Goal: Task Accomplishment & Management: Use online tool/utility

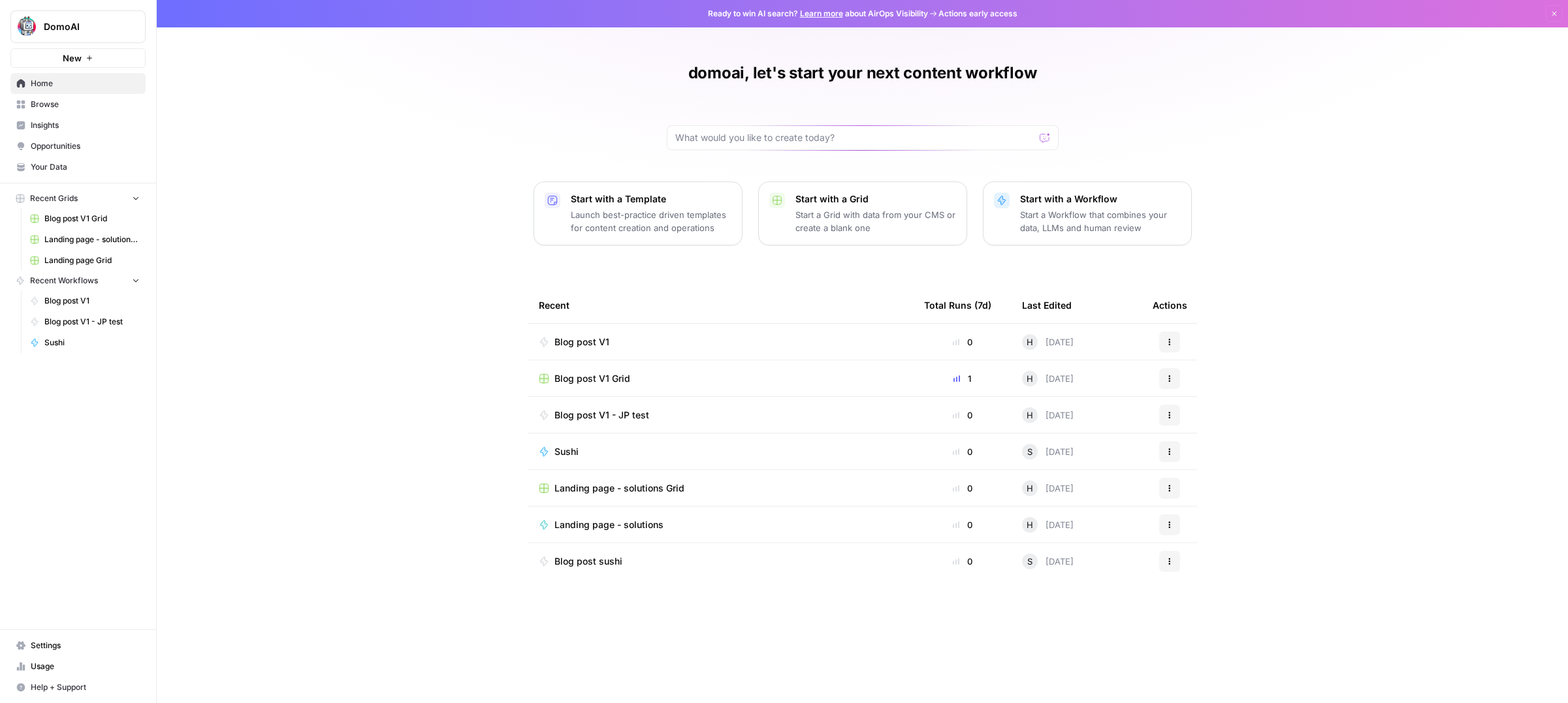
click at [39, 652] on link "Settings" at bounding box center [78, 645] width 135 height 21
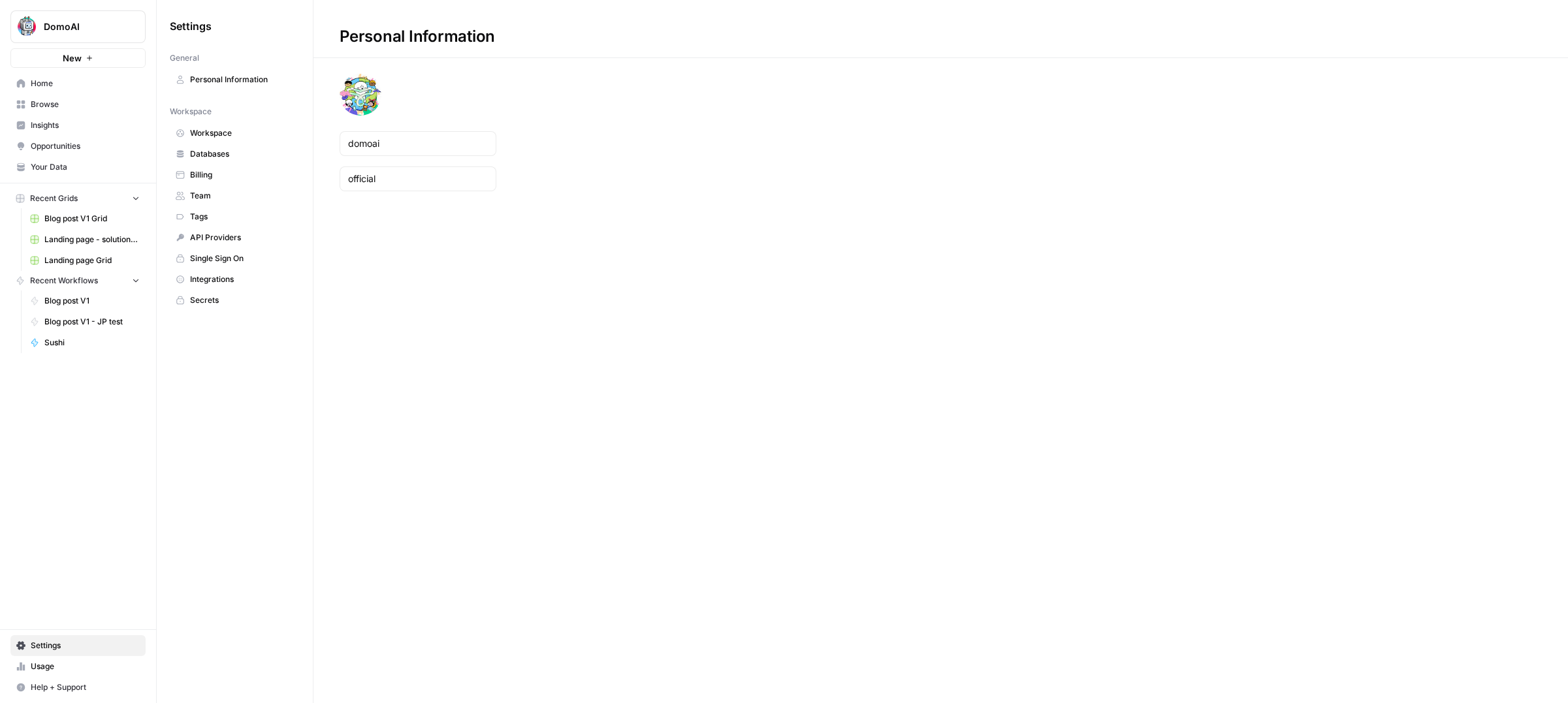
click at [216, 281] on span "Integrations" at bounding box center [242, 279] width 104 height 12
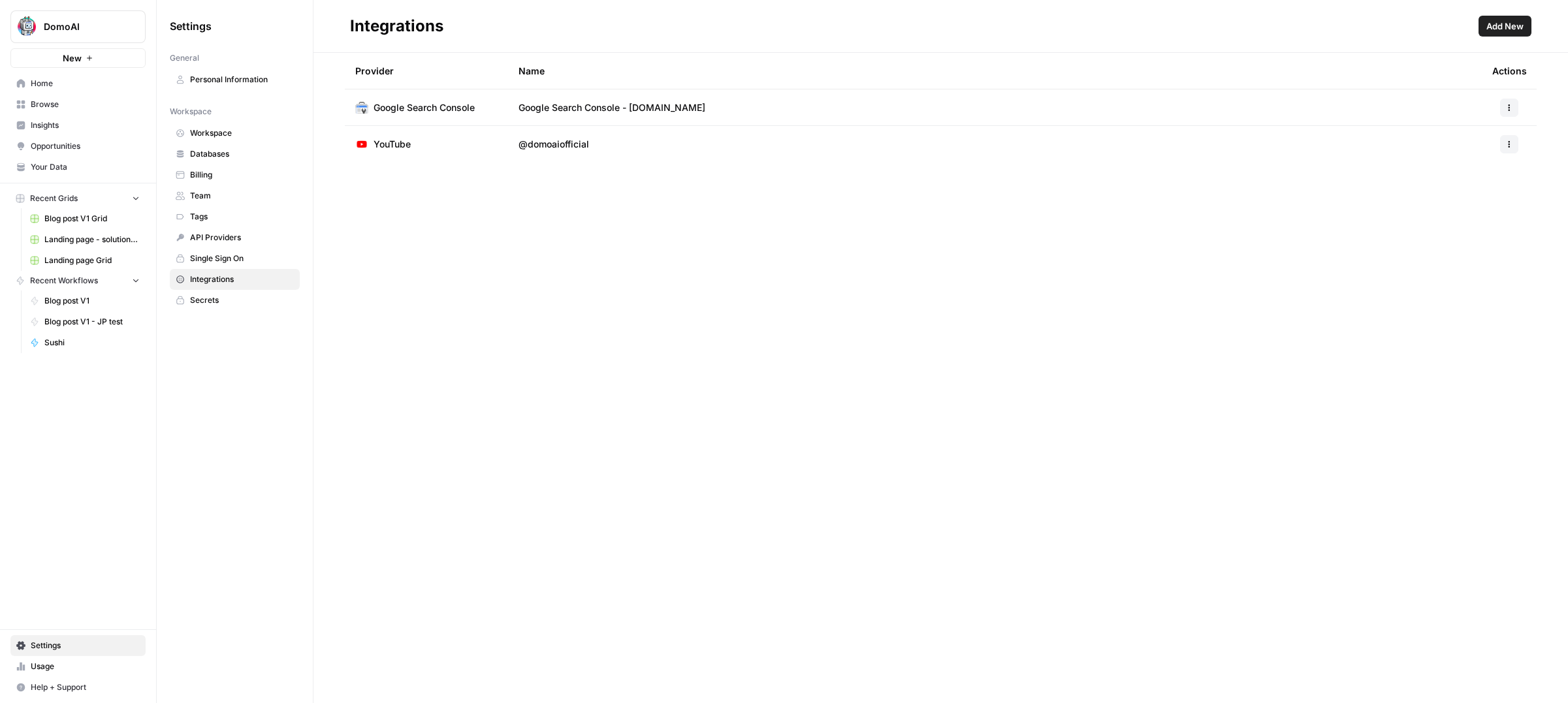
click at [1524, 26] on button "Add New" at bounding box center [1504, 26] width 53 height 21
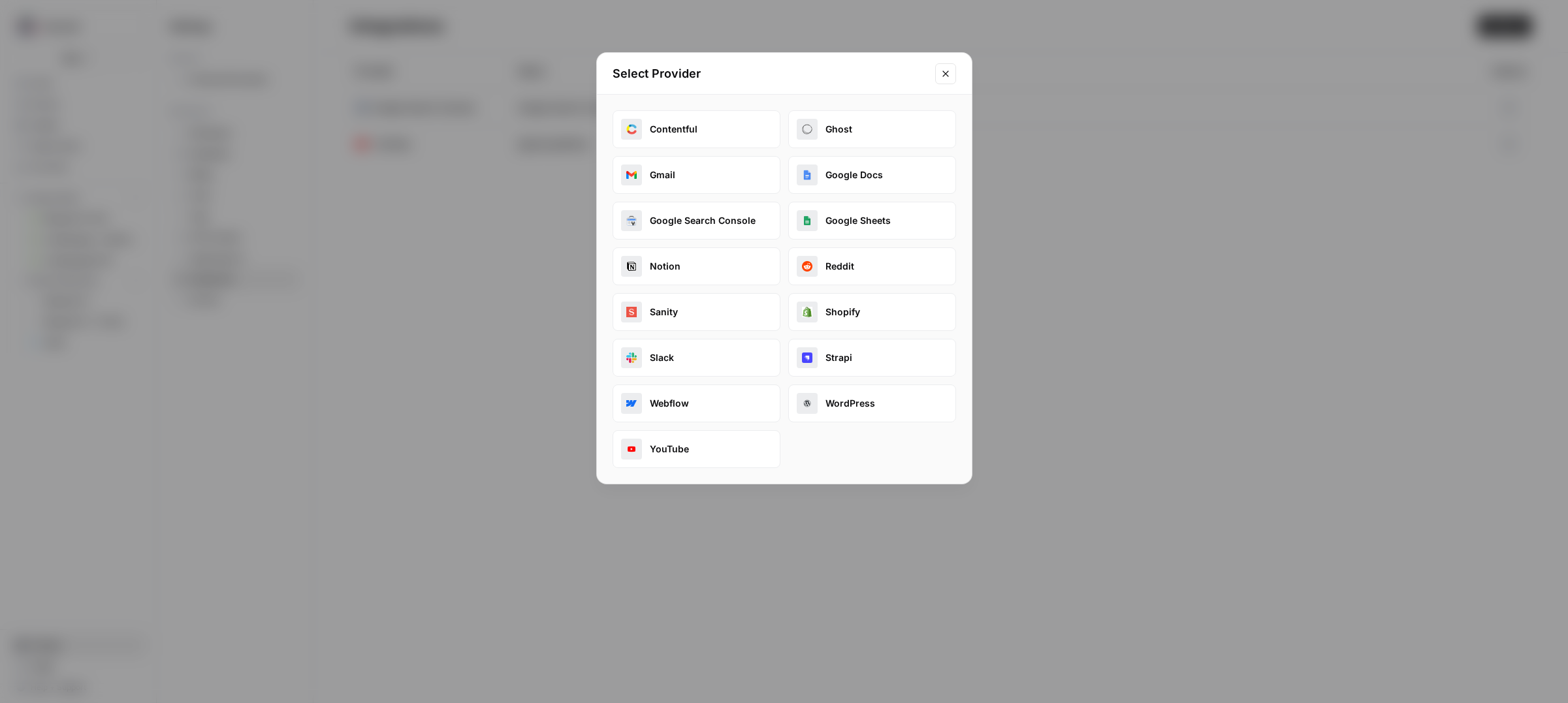
click at [678, 412] on button "Webflow" at bounding box center [696, 403] width 168 height 37
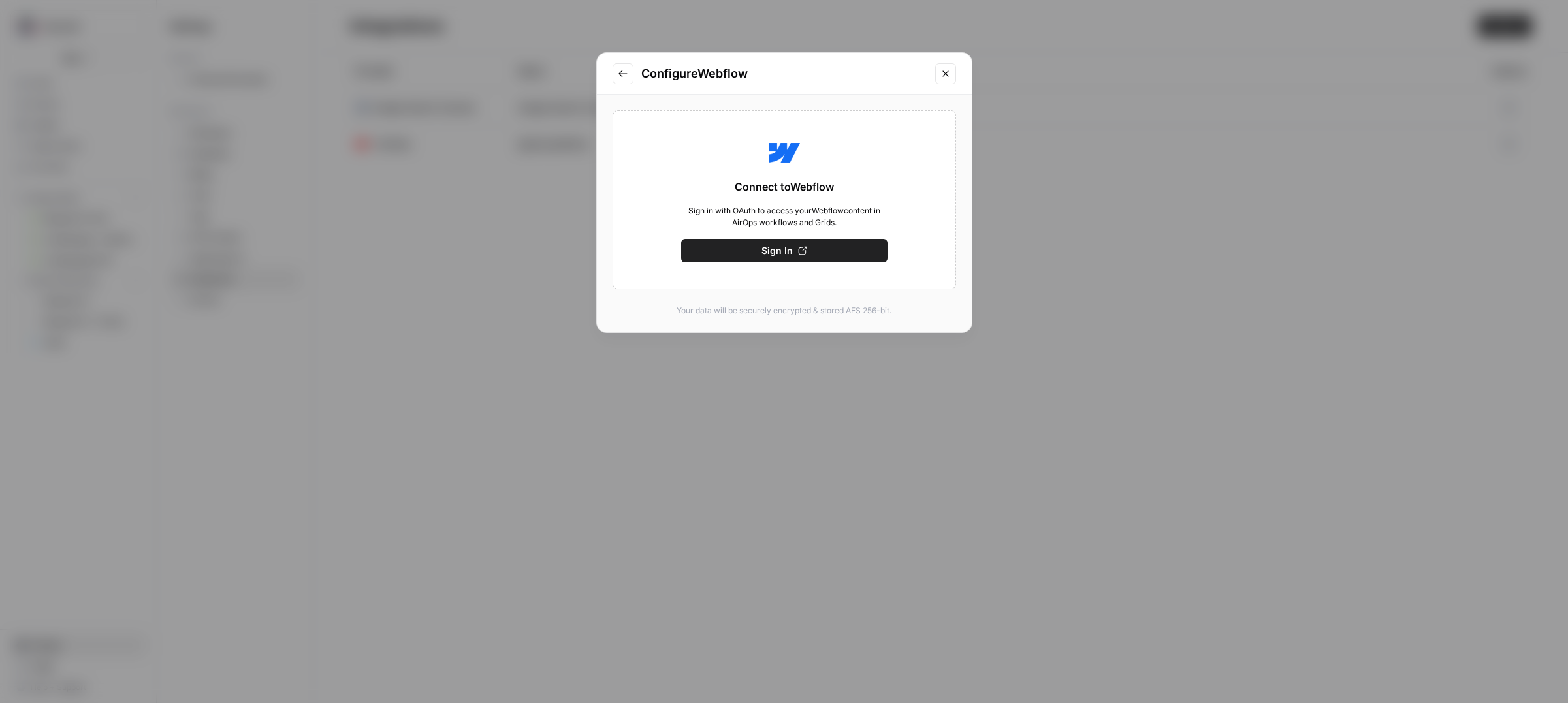
click at [760, 255] on button "Sign In" at bounding box center [784, 250] width 206 height 24
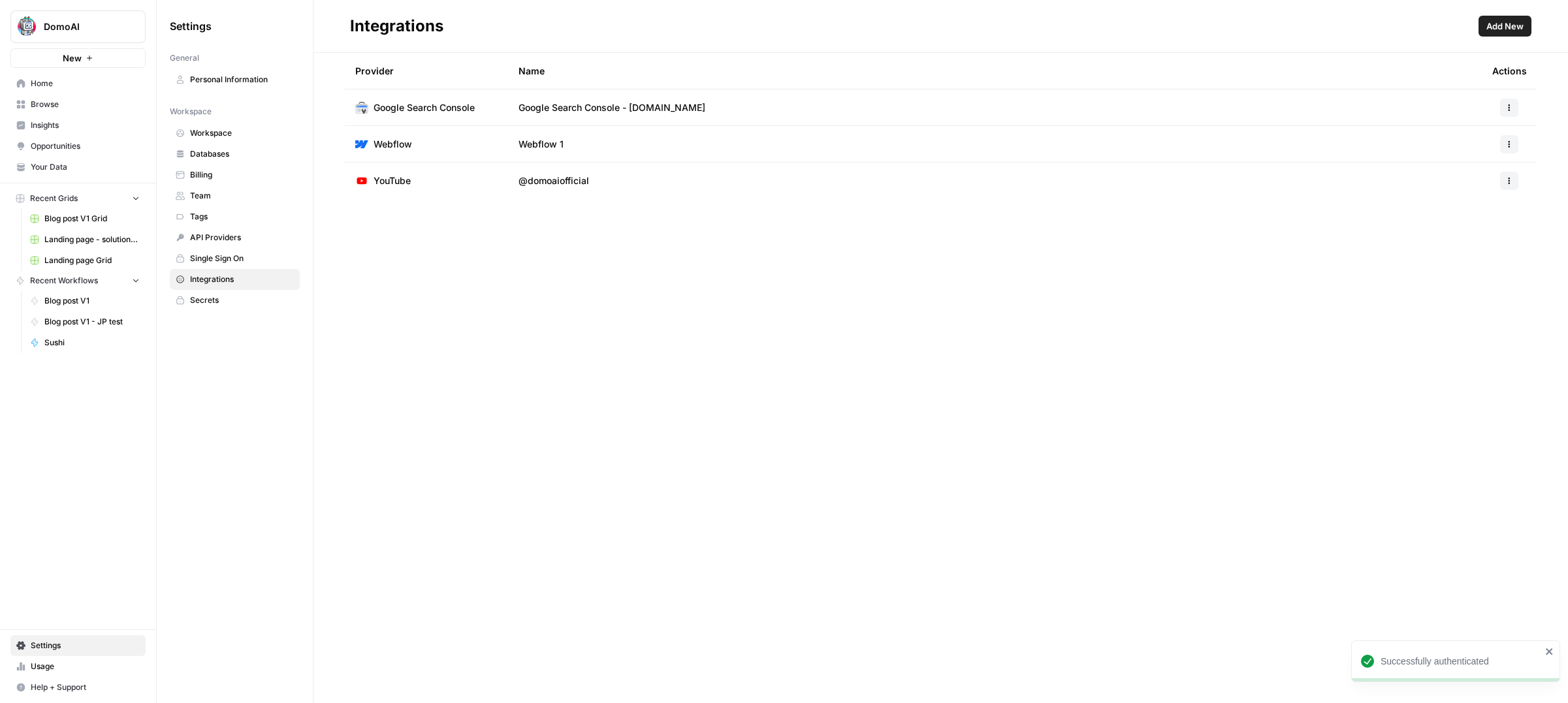
click at [400, 147] on span "Webflow" at bounding box center [392, 145] width 38 height 13
click at [1509, 144] on icon "button" at bounding box center [1509, 144] width 2 height 2
click at [1474, 171] on span "Edit" at bounding box center [1481, 174] width 42 height 13
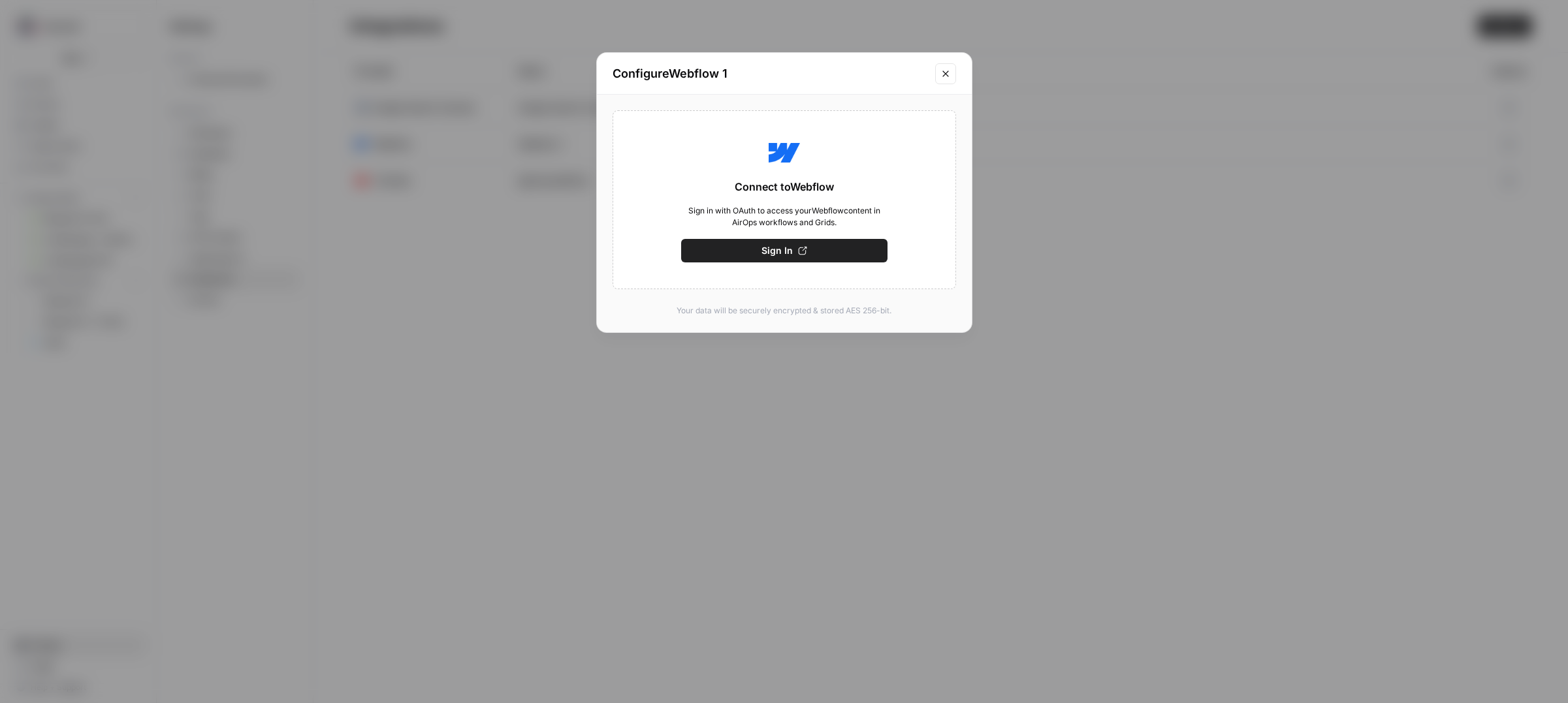
click at [748, 396] on div "Configure Webflow 1 Connect to Webflow Sign in with OAuth to access your Webflo…" at bounding box center [784, 351] width 1568 height 703
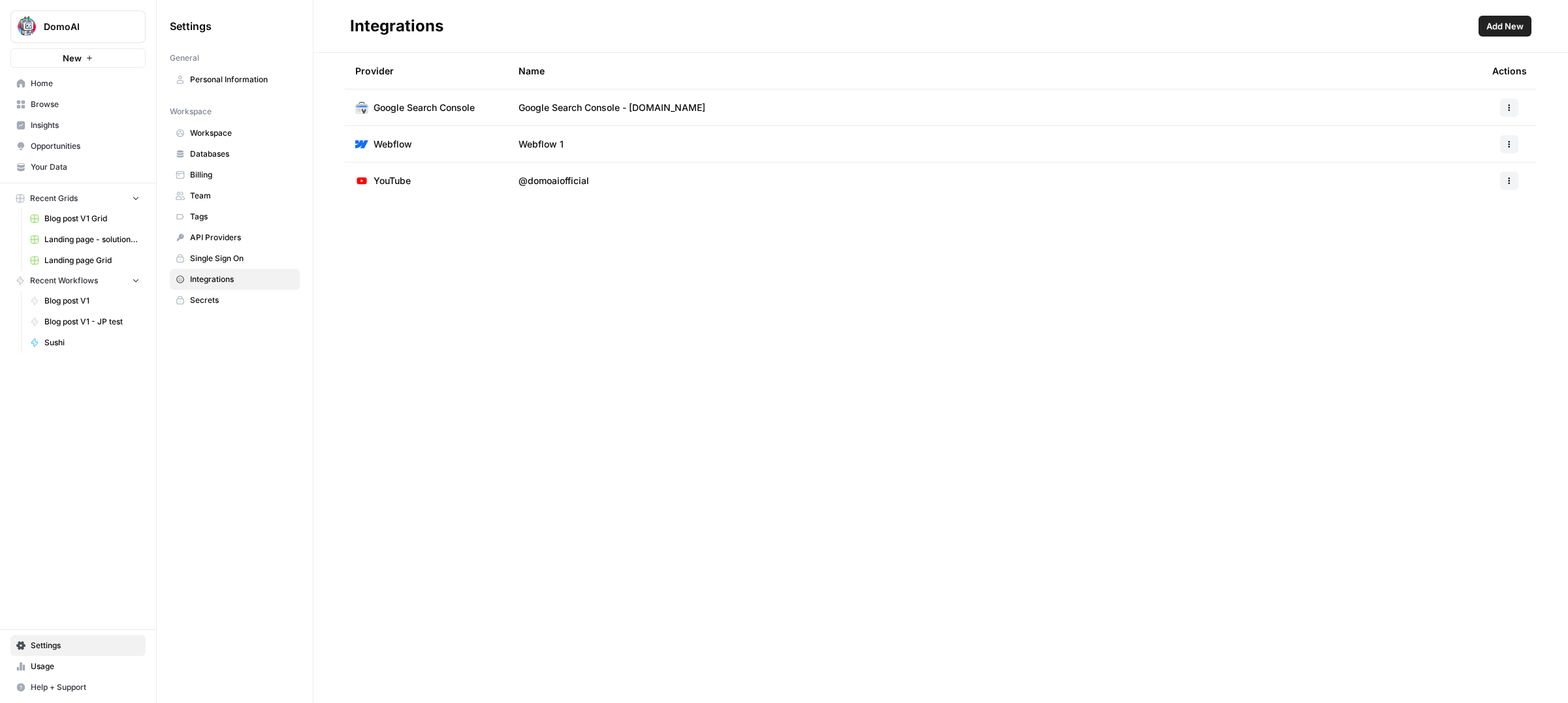
click at [496, 139] on td "Webflow" at bounding box center [426, 143] width 163 height 35
click at [62, 220] on span "Blog post V1 Grid" at bounding box center [91, 219] width 95 height 12
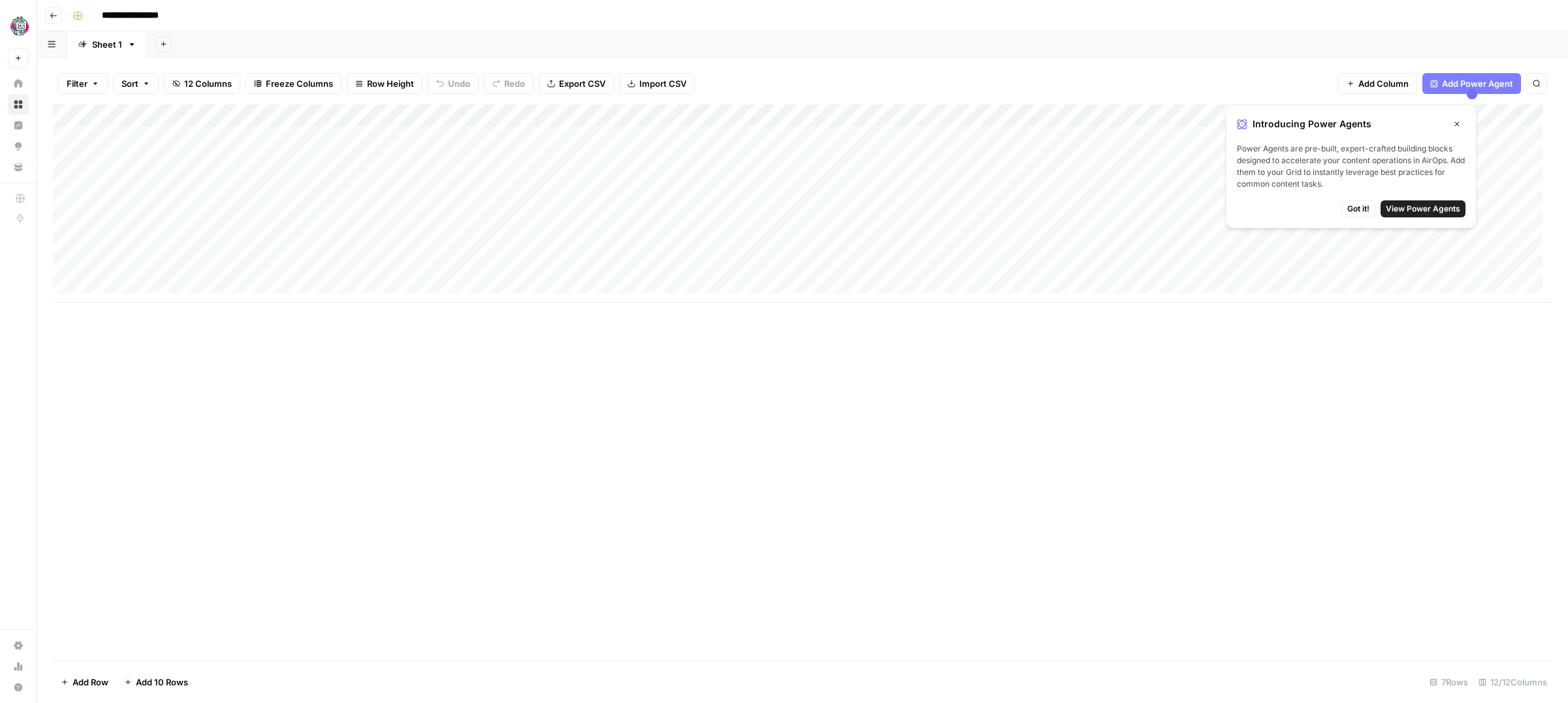
click at [1362, 214] on span "Got it!" at bounding box center [1358, 209] width 22 height 12
drag, startPoint x: 1145, startPoint y: 307, endPoint x: 1310, endPoint y: 298, distance: 165.2
click at [1411, 293] on div "Add Column" at bounding box center [802, 383] width 1499 height 556
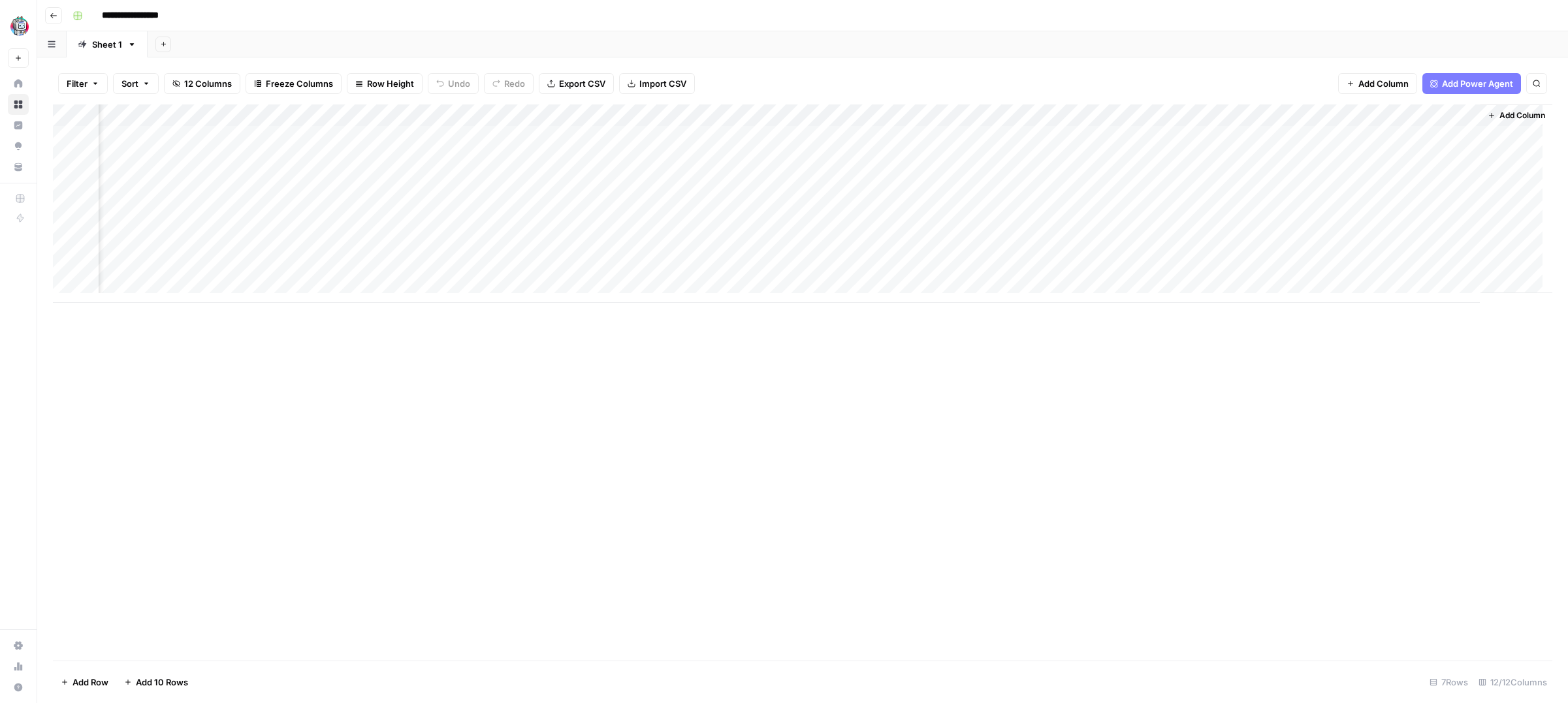
drag, startPoint x: 1339, startPoint y: 304, endPoint x: 550, endPoint y: 318, distance: 789.1
click at [550, 318] on div "Add Column" at bounding box center [802, 383] width 1499 height 556
click at [1059, 117] on div "Add Column" at bounding box center [802, 203] width 1499 height 199
click at [1028, 240] on span "Edit Workflow" at bounding box center [1050, 244] width 114 height 13
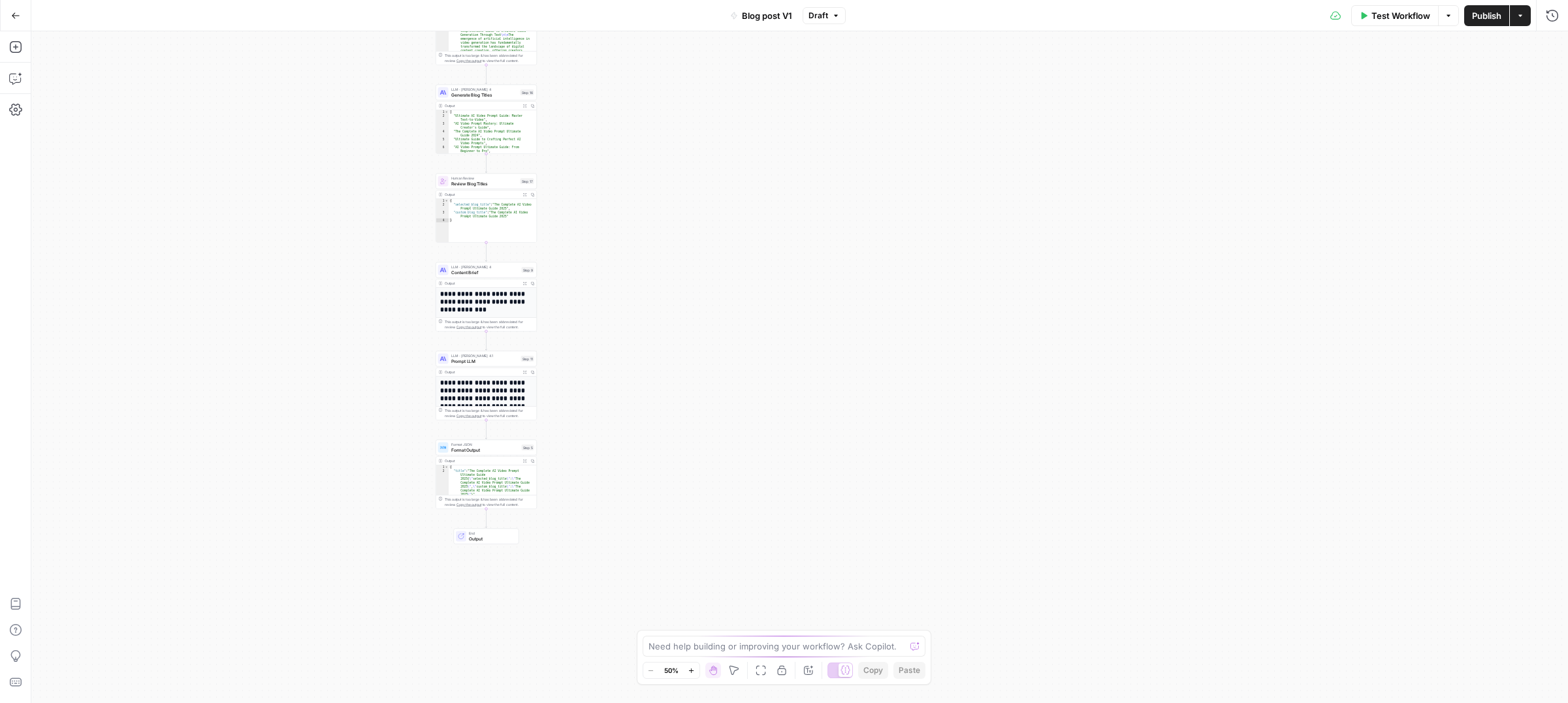
drag, startPoint x: 634, startPoint y: 346, endPoint x: 328, endPoint y: 106, distance: 388.9
click at [328, 106] on div "Workflow Set Inputs Inputs Google Search Google Search Step 34 Output Expand Ou…" at bounding box center [800, 367] width 1536 height 672
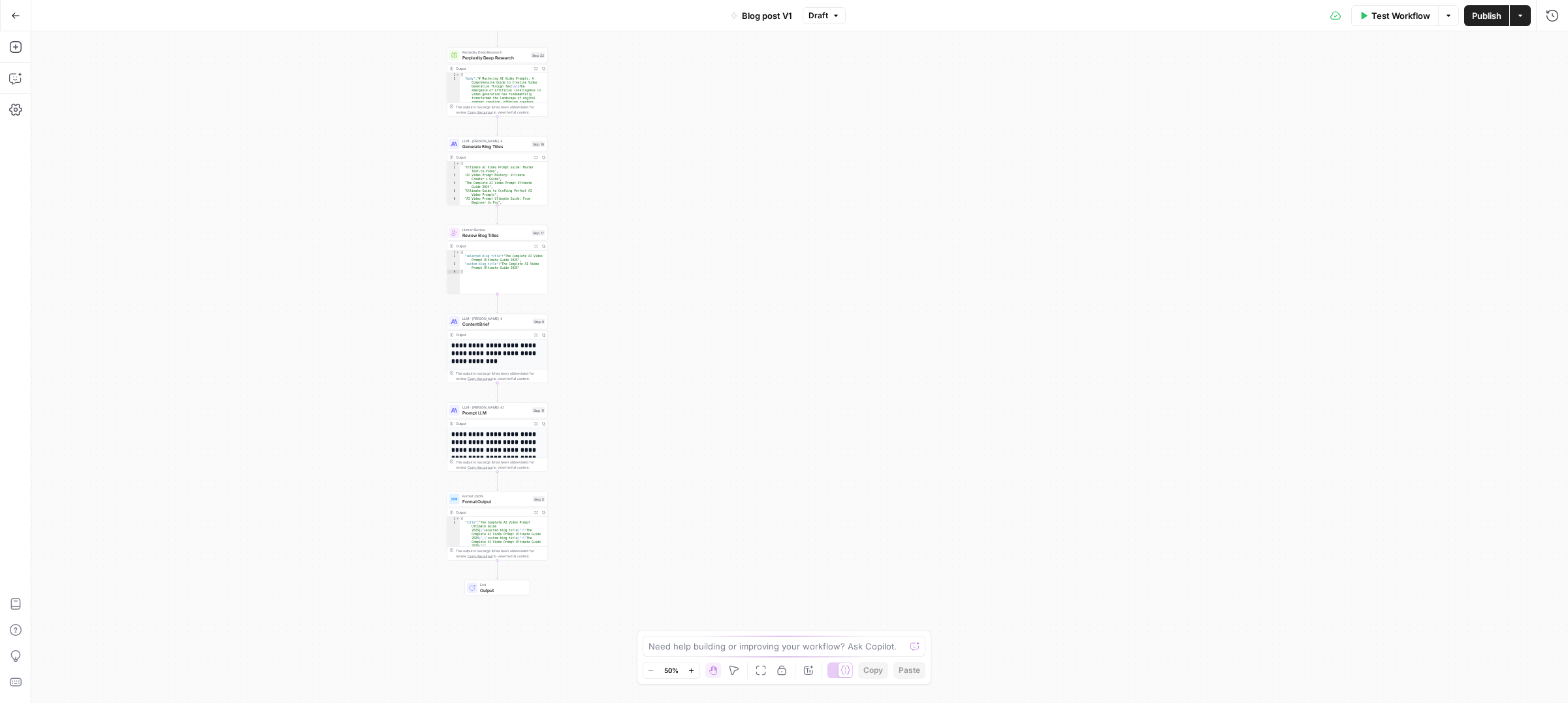
drag, startPoint x: 360, startPoint y: 250, endPoint x: 369, endPoint y: 540, distance: 290.1
click at [373, 621] on div "Workflow Set Inputs Inputs Google Search Google Search Step 34 Output Expand Ou…" at bounding box center [800, 367] width 1536 height 672
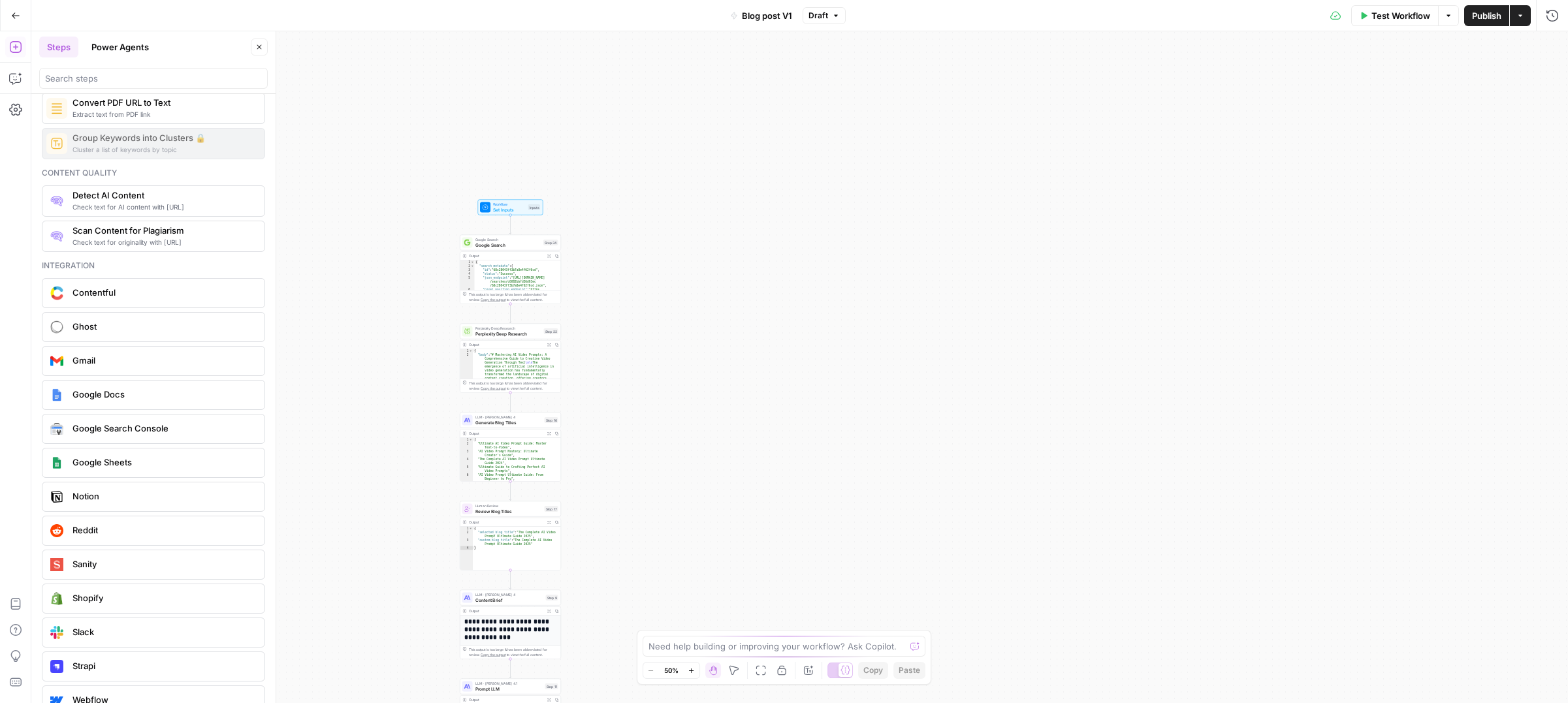
scroll to position [2237, 0]
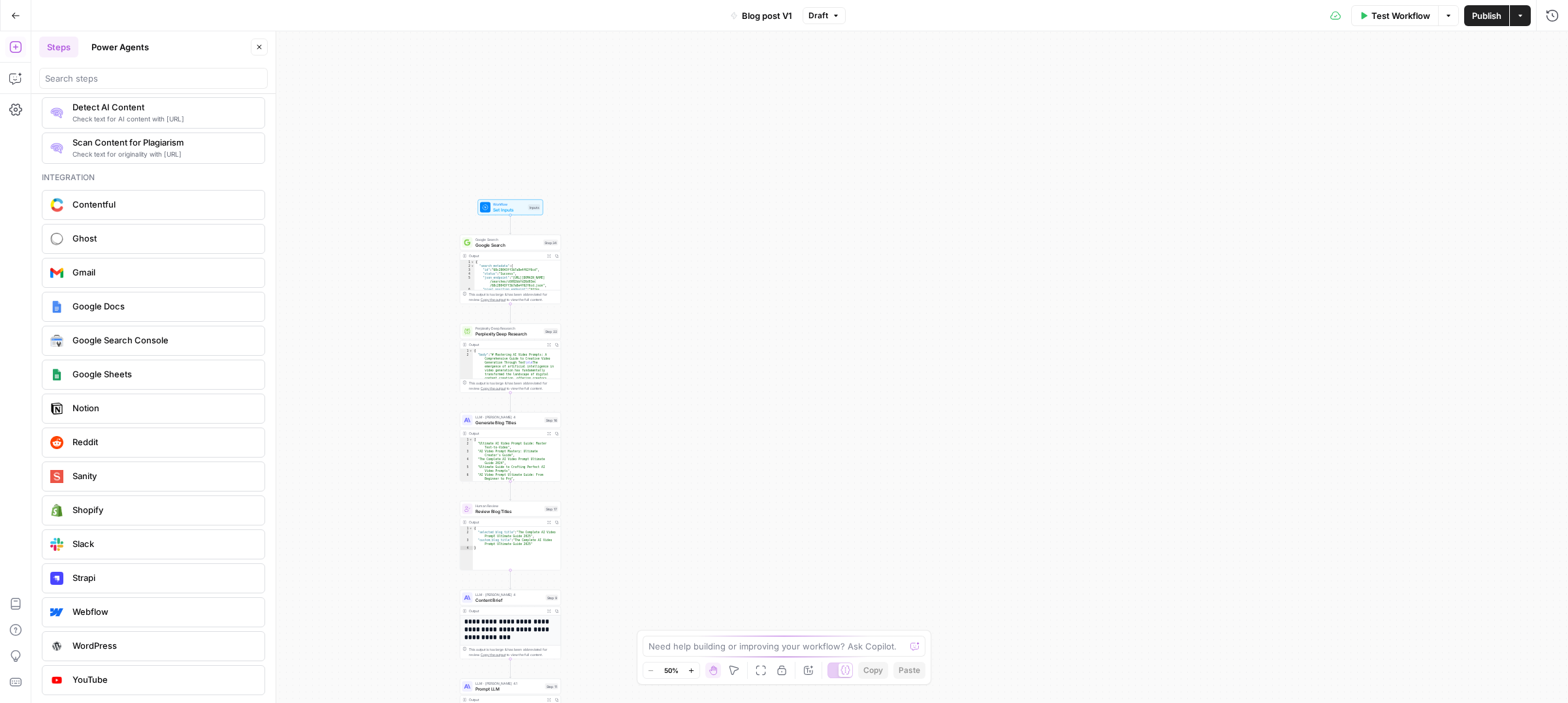
click at [110, 613] on span "Webflow" at bounding box center [163, 612] width 181 height 13
click at [1391, 96] on input "Authentication" at bounding box center [1429, 100] width 212 height 13
click at [1367, 136] on span "Webflow 1" at bounding box center [1435, 132] width 218 height 13
type input "Webflow 1"
click at [1362, 151] on input "Action" at bounding box center [1429, 152] width 212 height 13
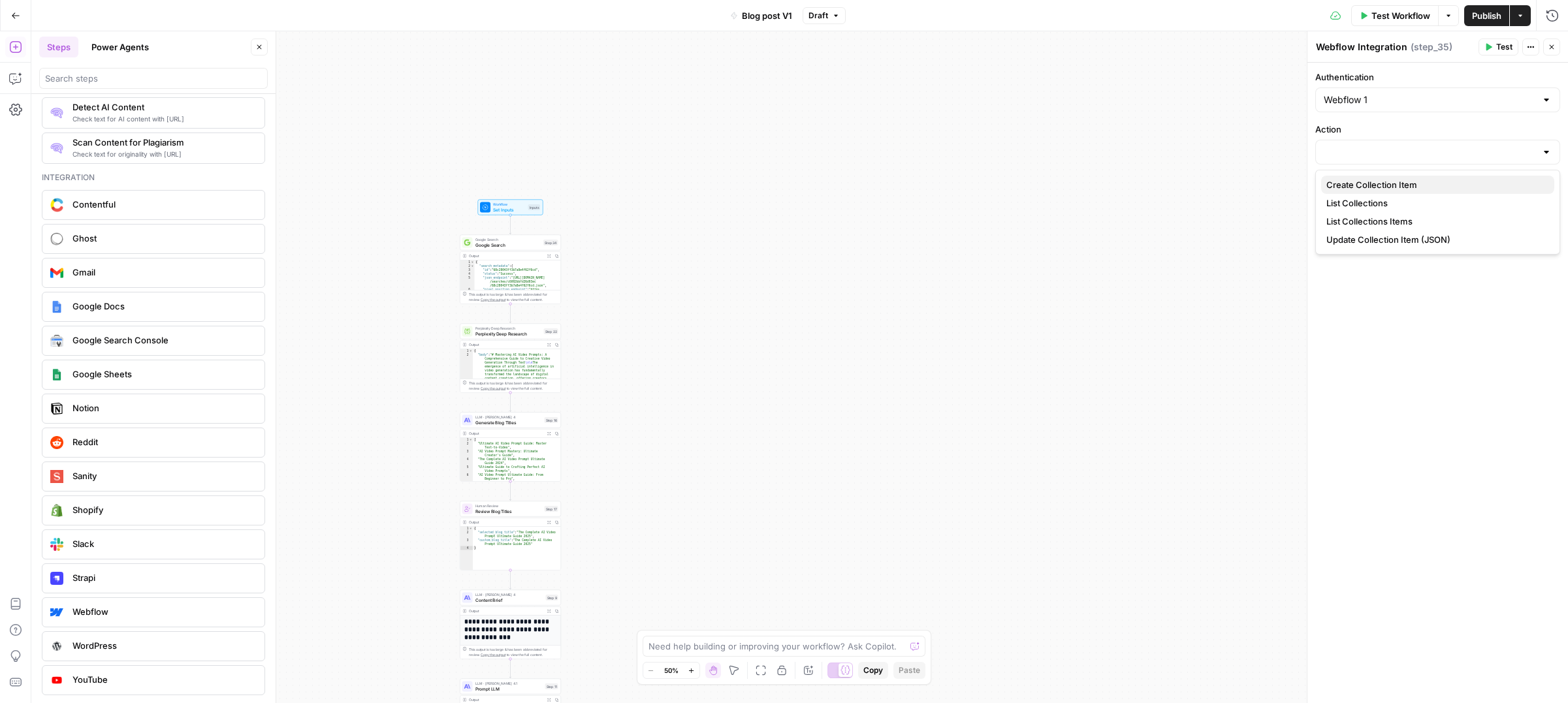
click at [1382, 187] on span "Create Collection Item" at bounding box center [1435, 185] width 218 height 13
type input "Create Collection Item"
click at [1373, 216] on div at bounding box center [1437, 204] width 245 height 25
click at [1369, 234] on span "DomoAI" at bounding box center [1435, 237] width 218 height 13
type input "DomoAI"
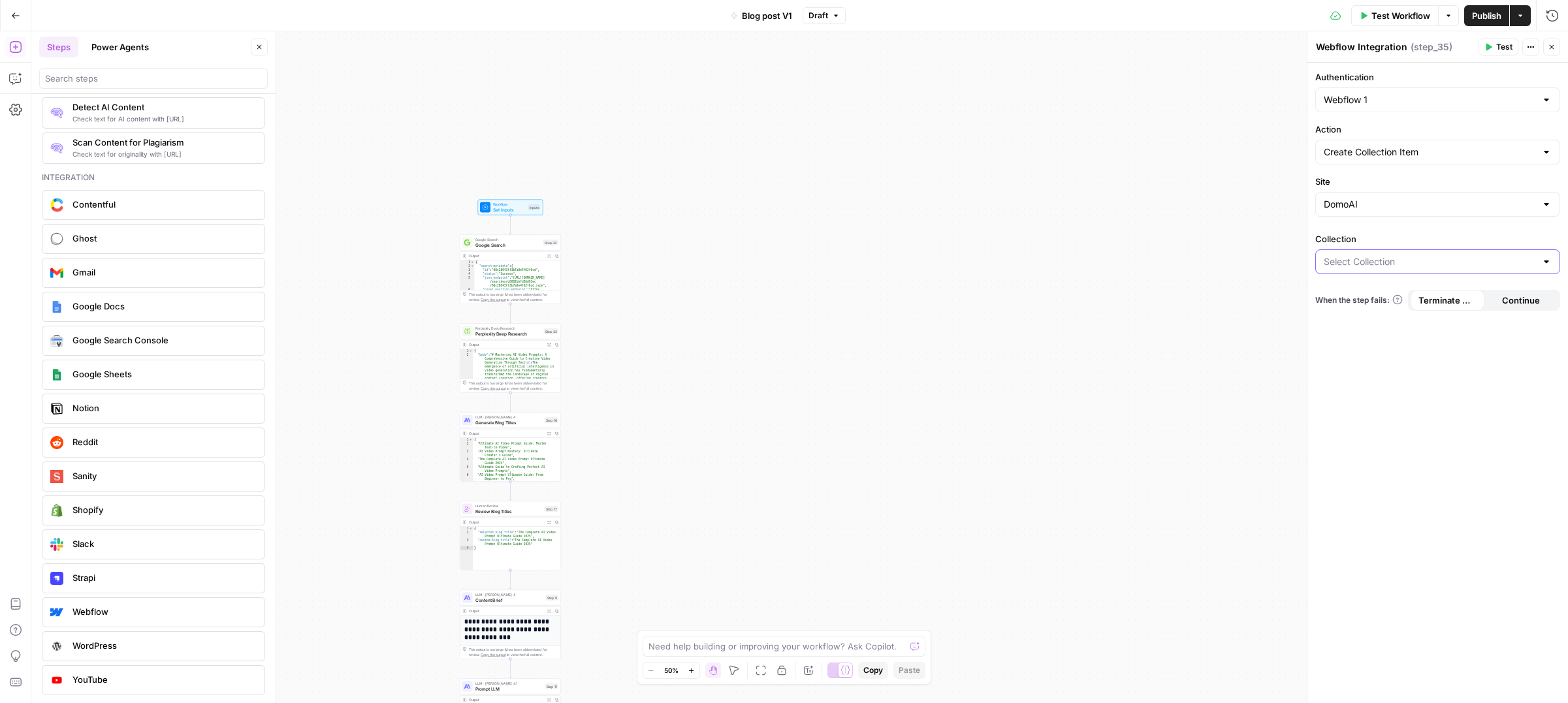
click at [1373, 268] on input "Collection" at bounding box center [1429, 262] width 212 height 13
click at [1364, 347] on span "Blog Posts" at bounding box center [1435, 349] width 218 height 13
type input "Blog Posts"
click at [1364, 347] on div "Authentication Webflow 1 Action Create Collection Item Site DomoAI Collection B…" at bounding box center [1438, 383] width 261 height 641
click at [1355, 264] on input "Collection" at bounding box center [1429, 262] width 212 height 13
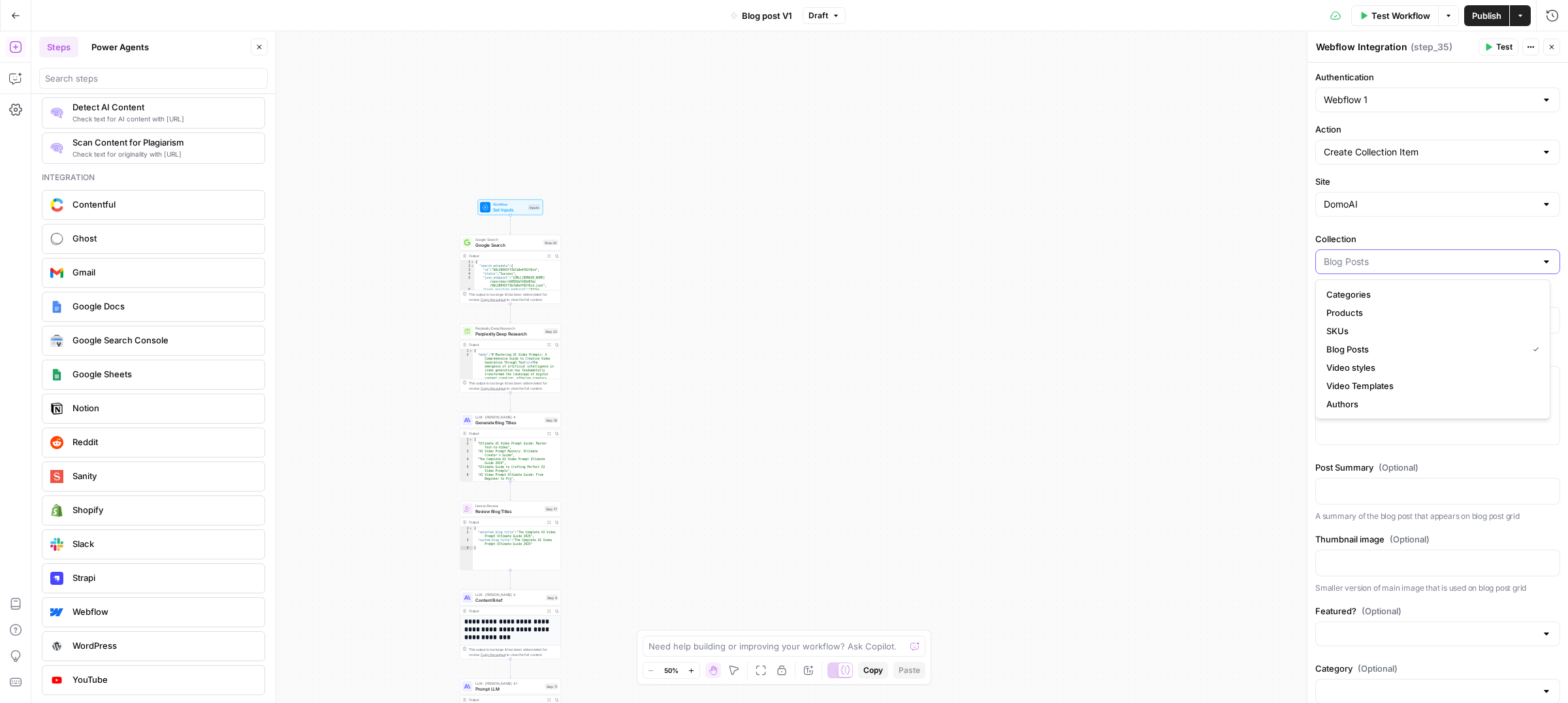
click at [1355, 265] on input "Collection" at bounding box center [1429, 262] width 212 height 13
type input "Blog Posts"
click at [1432, 597] on div "Authentication Webflow 1 Action Create Collection Item Site DomoAI Collection B…" at bounding box center [1438, 665] width 261 height 1206
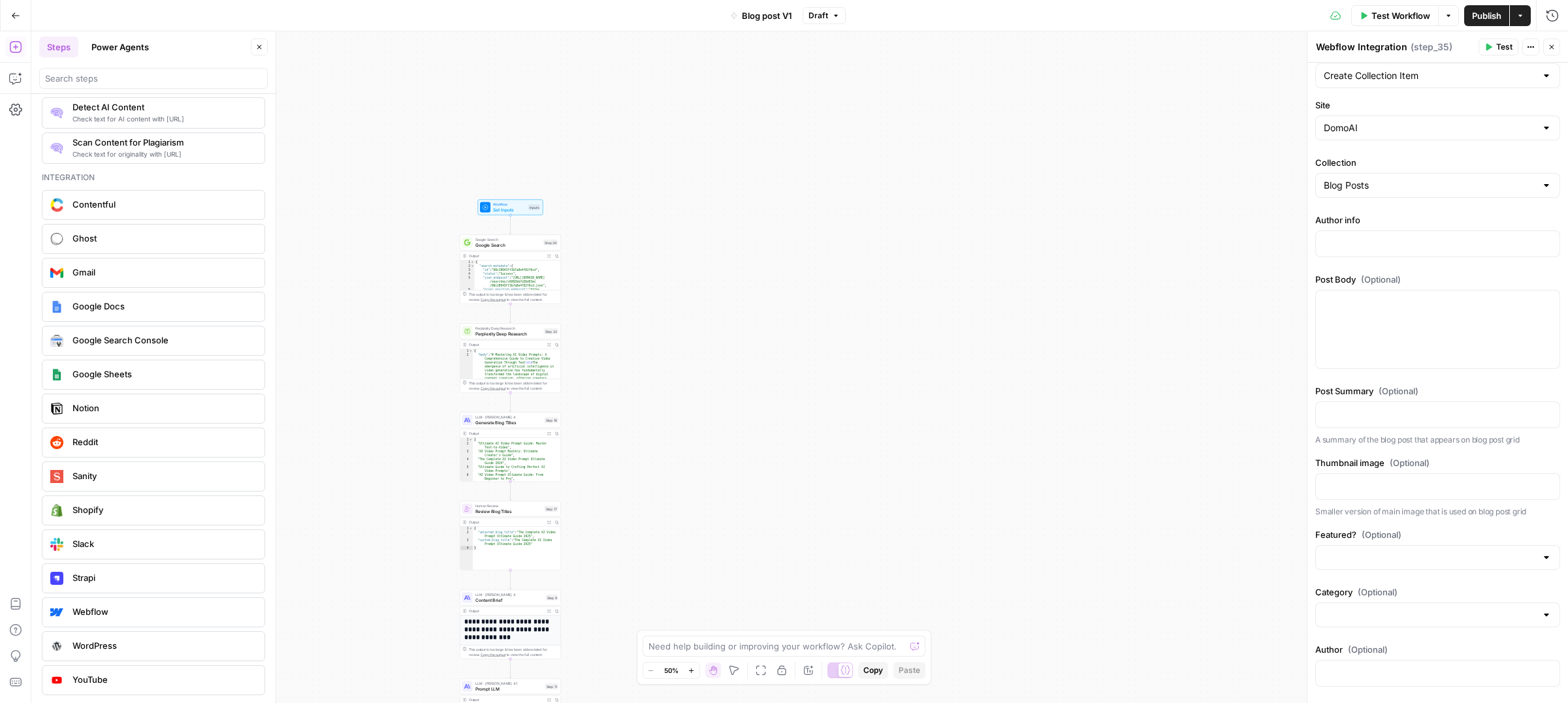
scroll to position [5, 0]
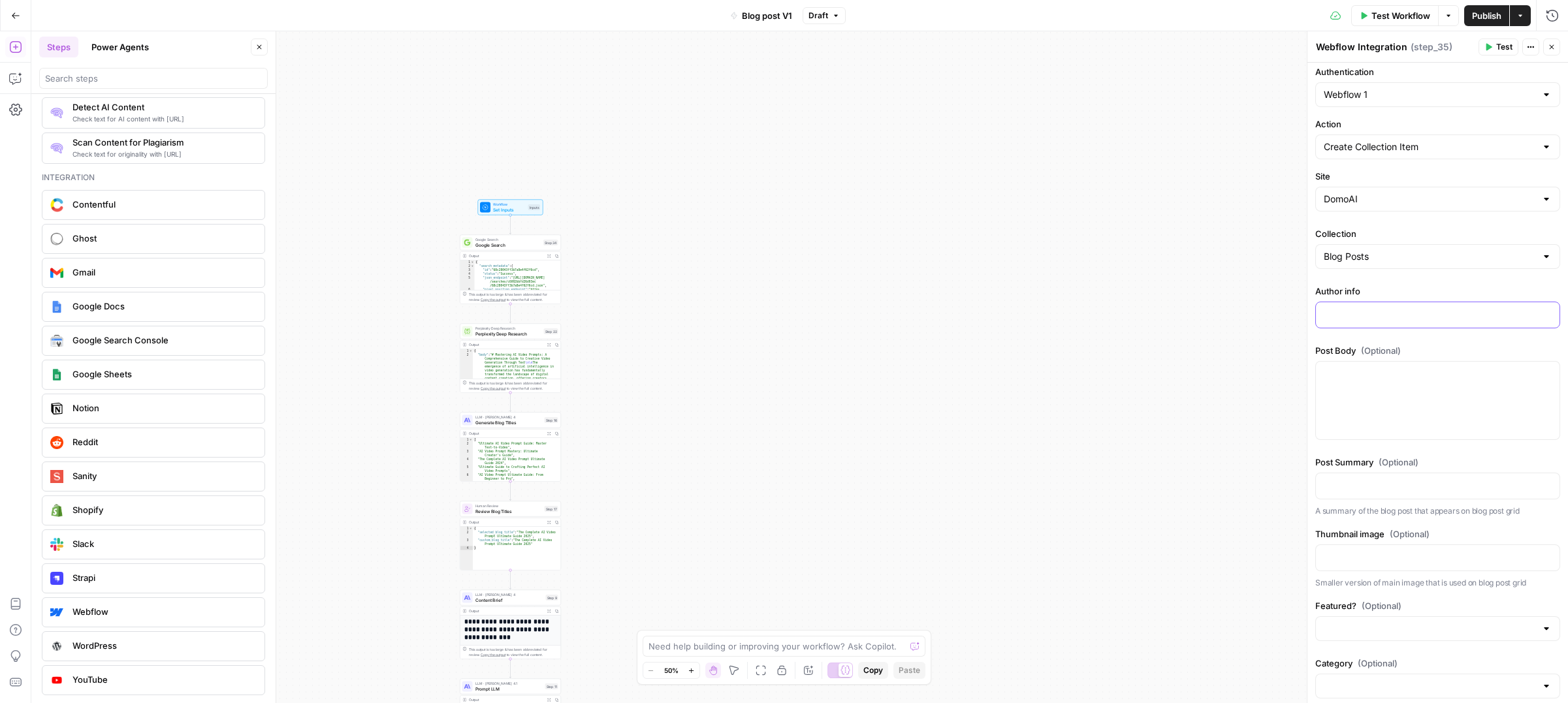
click at [1349, 302] on div at bounding box center [1438, 315] width 244 height 26
click at [1386, 400] on div at bounding box center [1438, 400] width 244 height 78
click at [1349, 483] on p at bounding box center [1438, 485] width 228 height 13
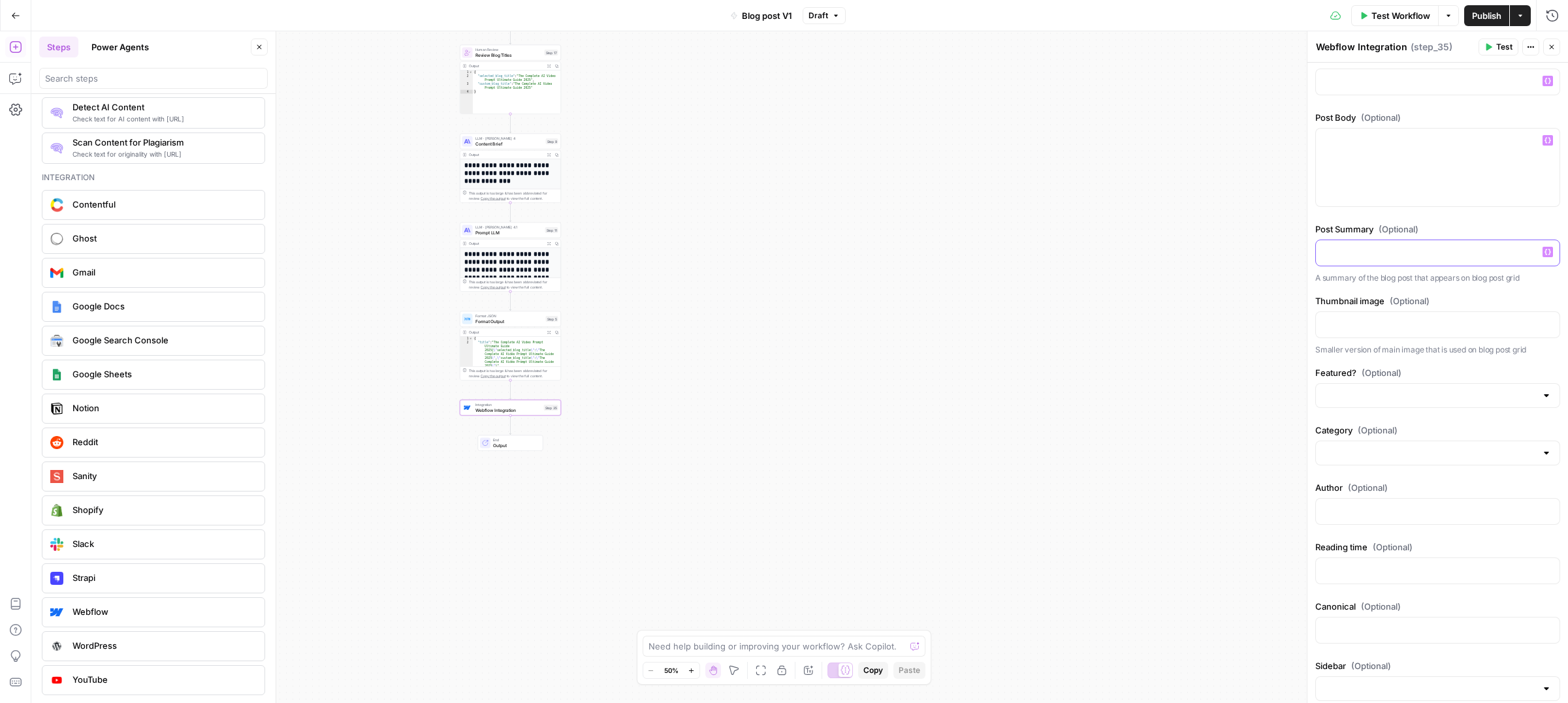
scroll to position [0, 0]
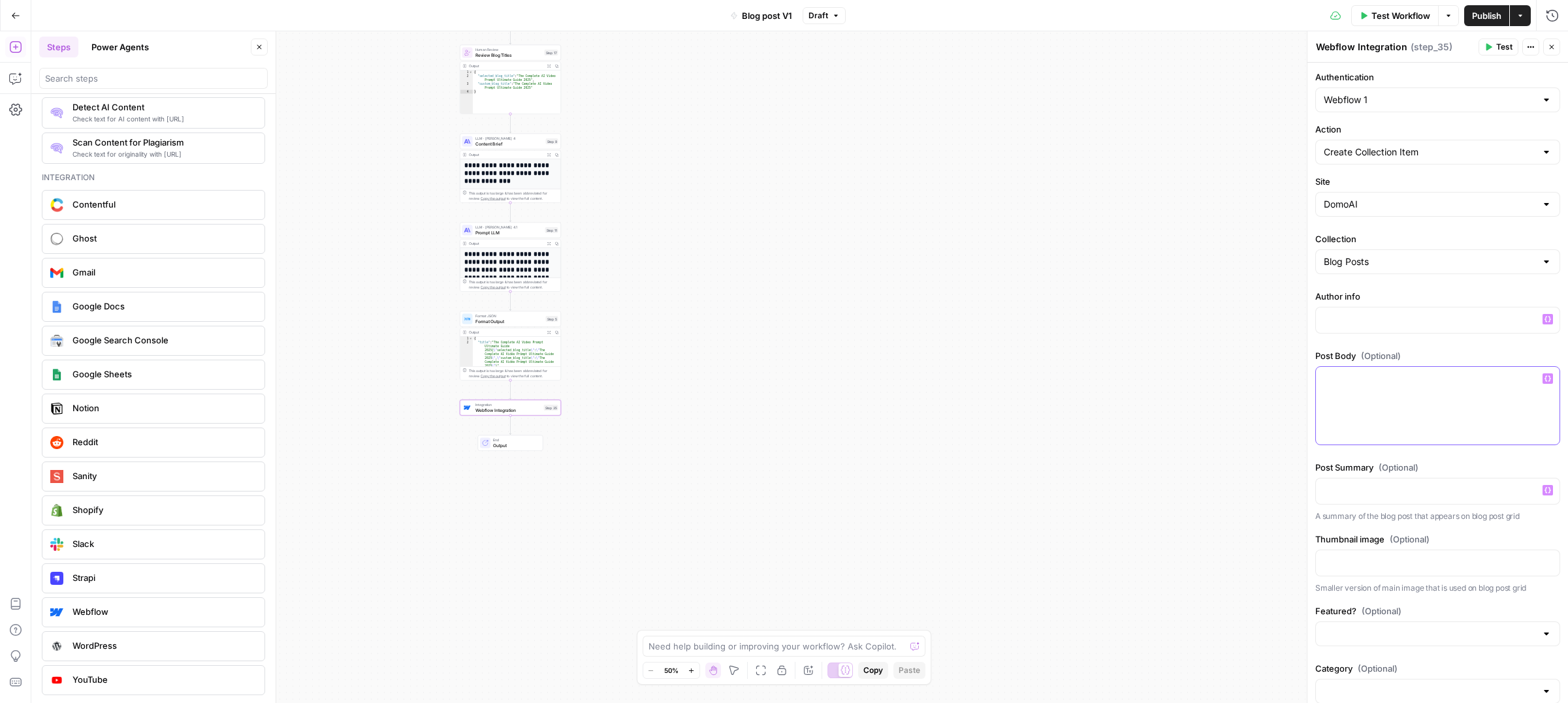
click at [1385, 387] on div at bounding box center [1438, 406] width 244 height 78
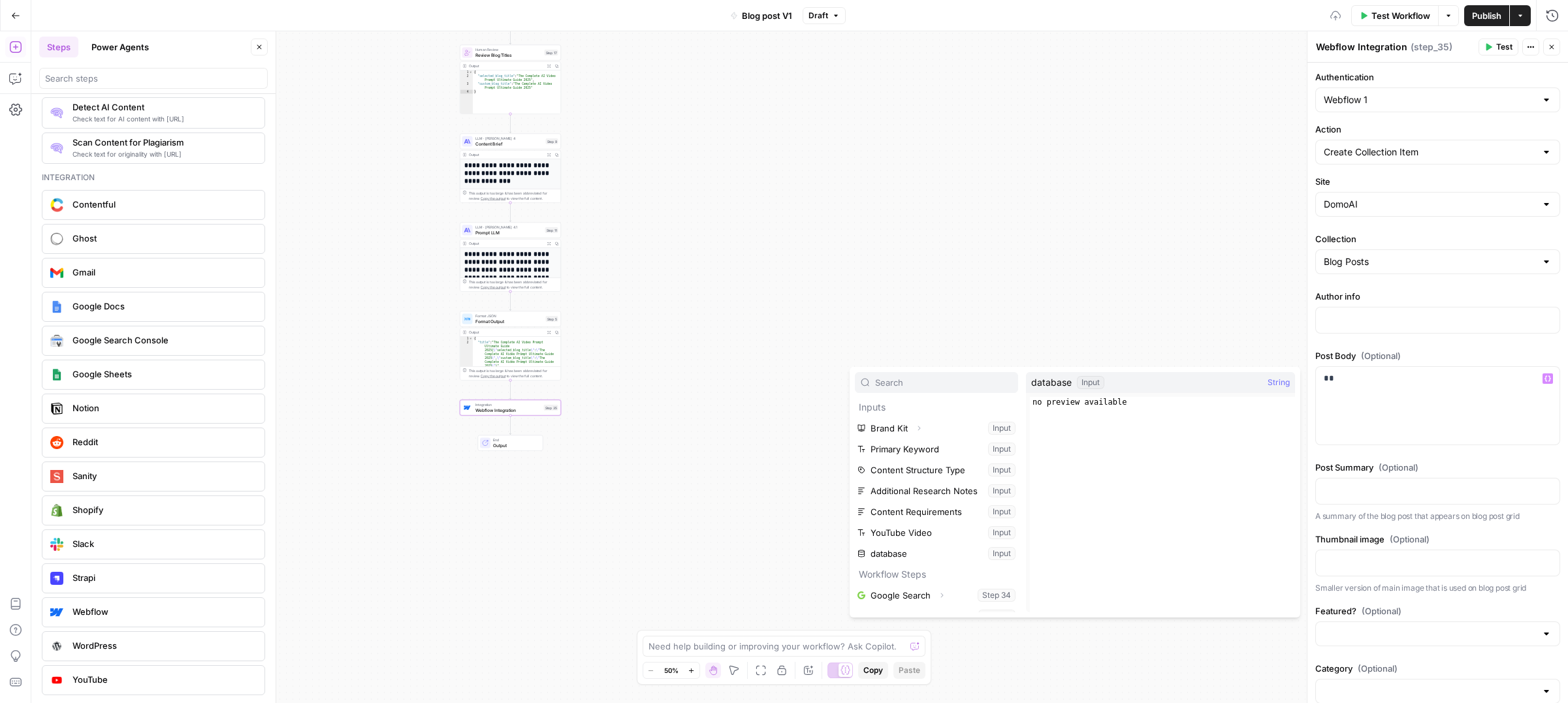
scroll to position [119, 0]
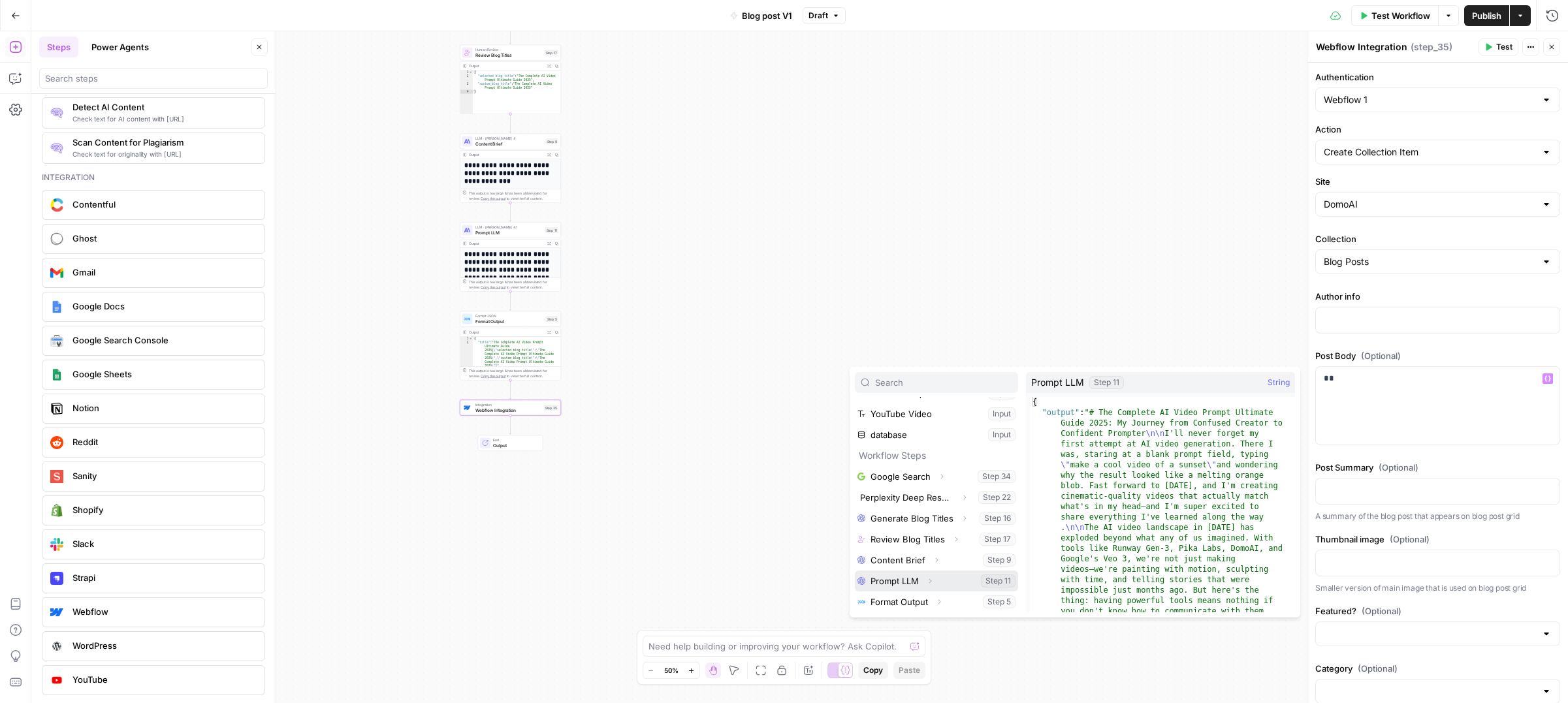
click at [907, 579] on button "Select variable Prompt LLM" at bounding box center [936, 581] width 163 height 21
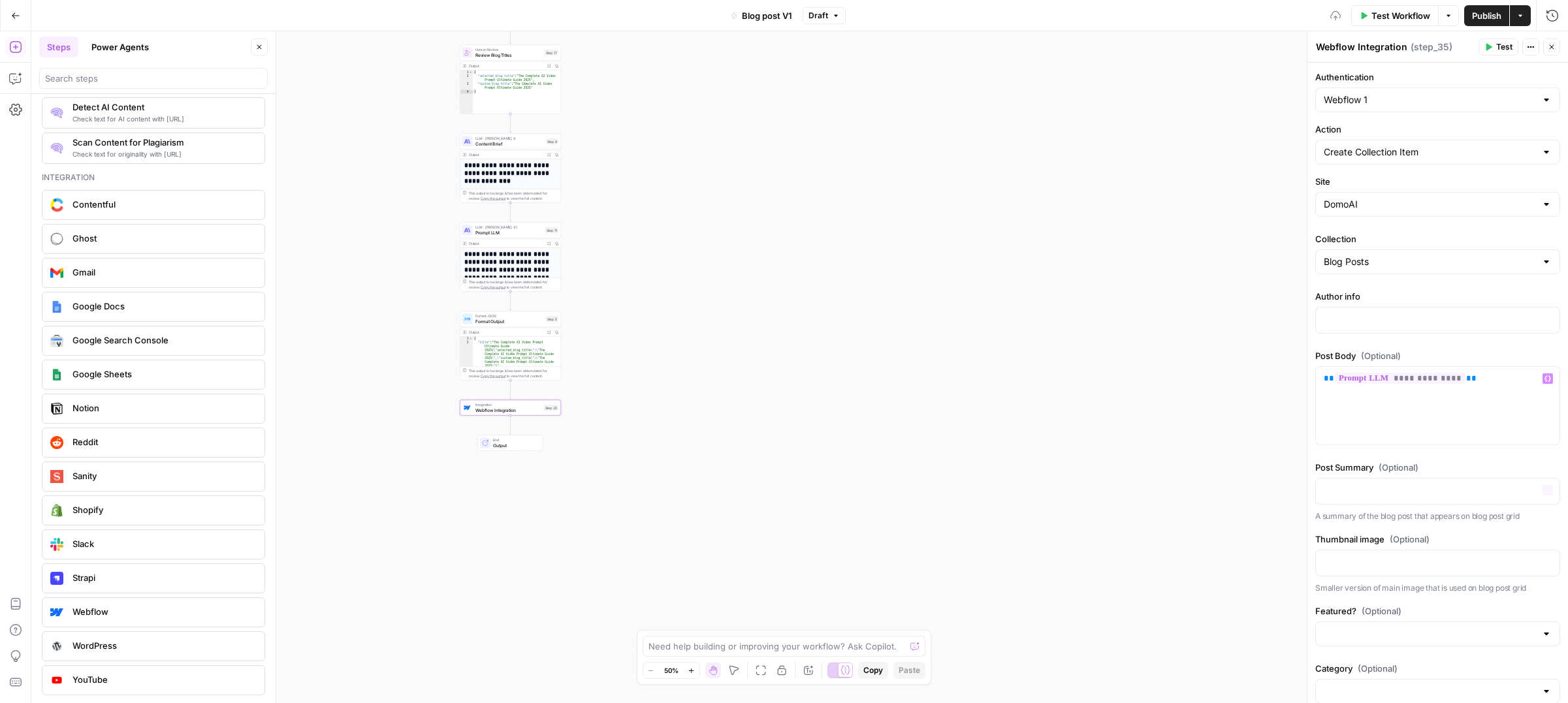
click at [1322, 513] on p "A summary of the blog post that appears on blog post grid" at bounding box center [1437, 517] width 245 height 13
click at [1323, 503] on div at bounding box center [1438, 491] width 244 height 26
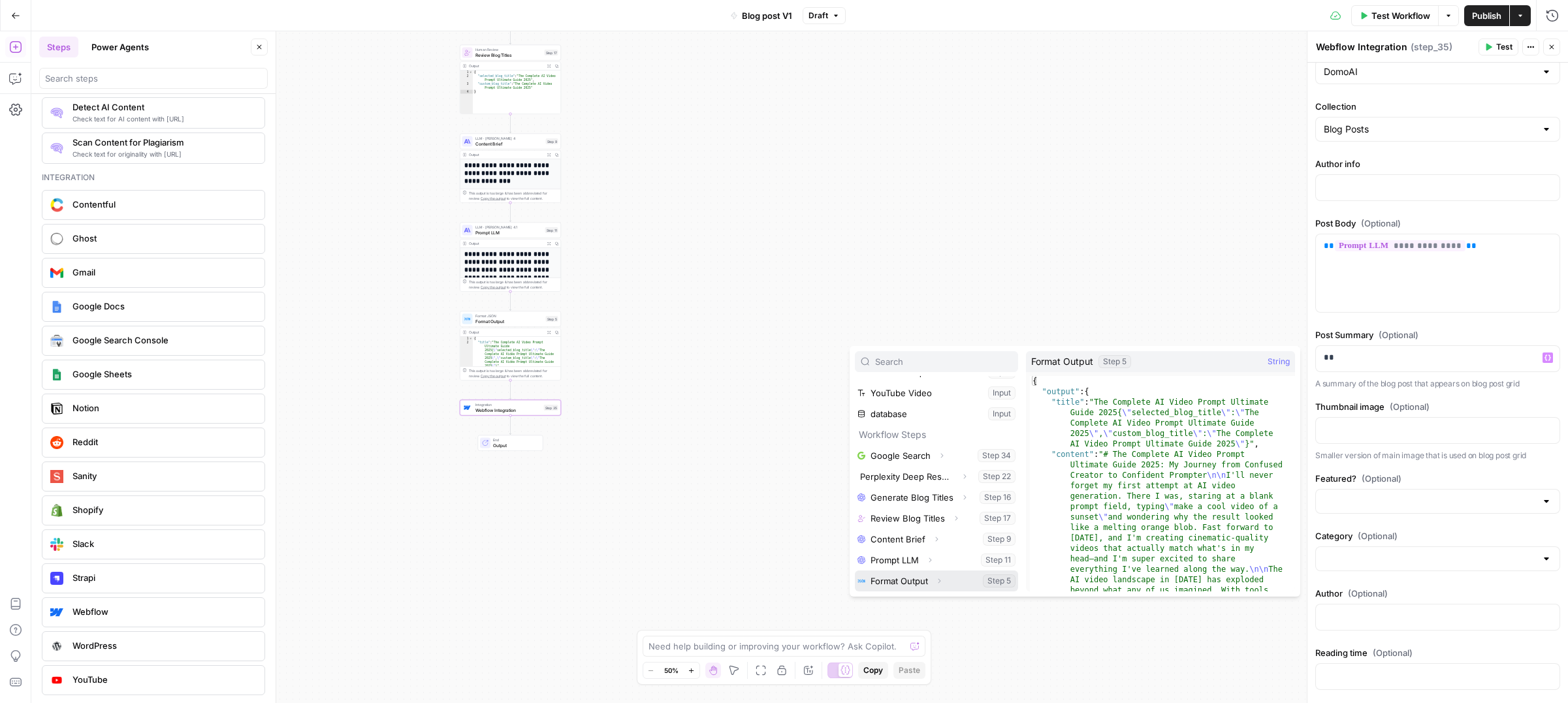
click at [938, 584] on icon "button" at bounding box center [939, 581] width 8 height 8
click at [940, 582] on icon "button" at bounding box center [939, 581] width 8 height 8
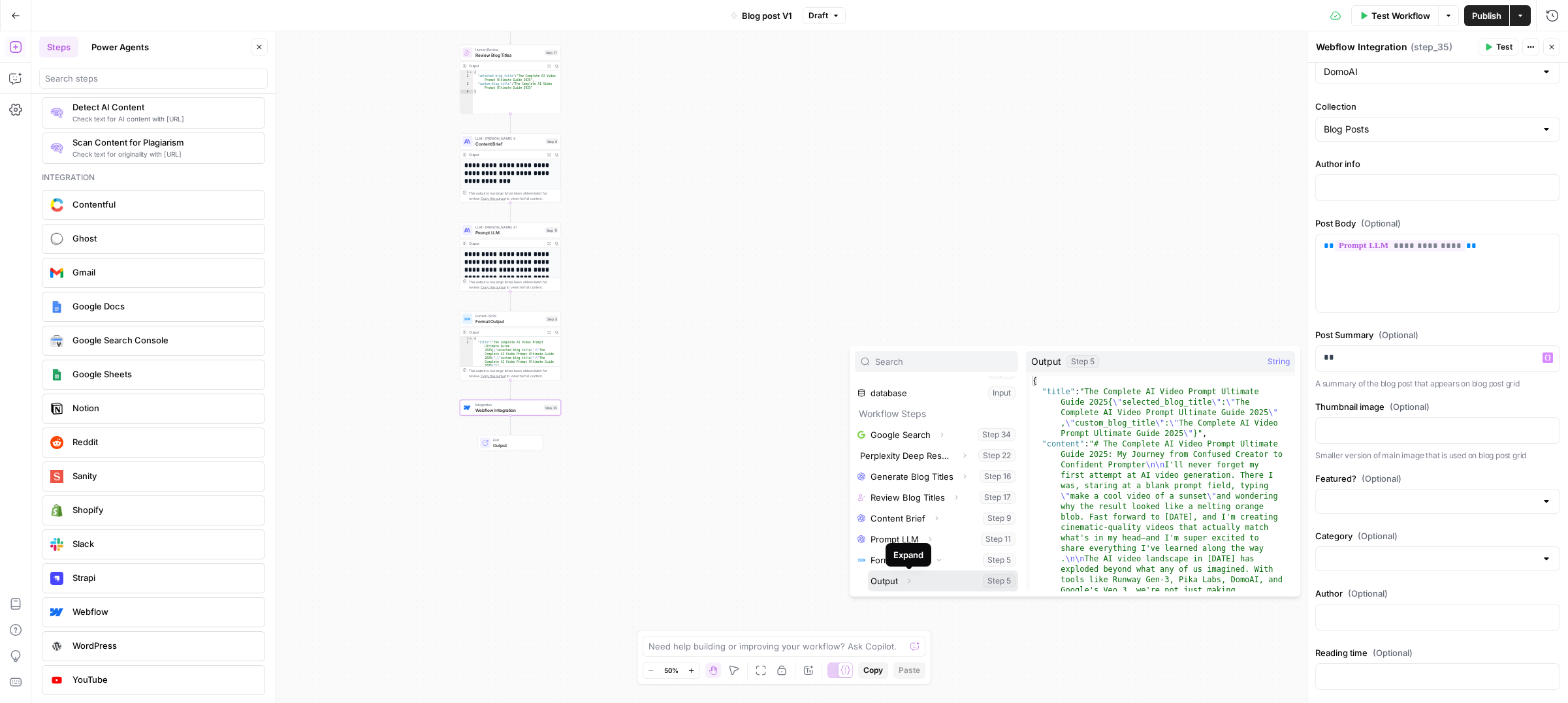
click at [908, 582] on icon "button" at bounding box center [909, 581] width 8 height 8
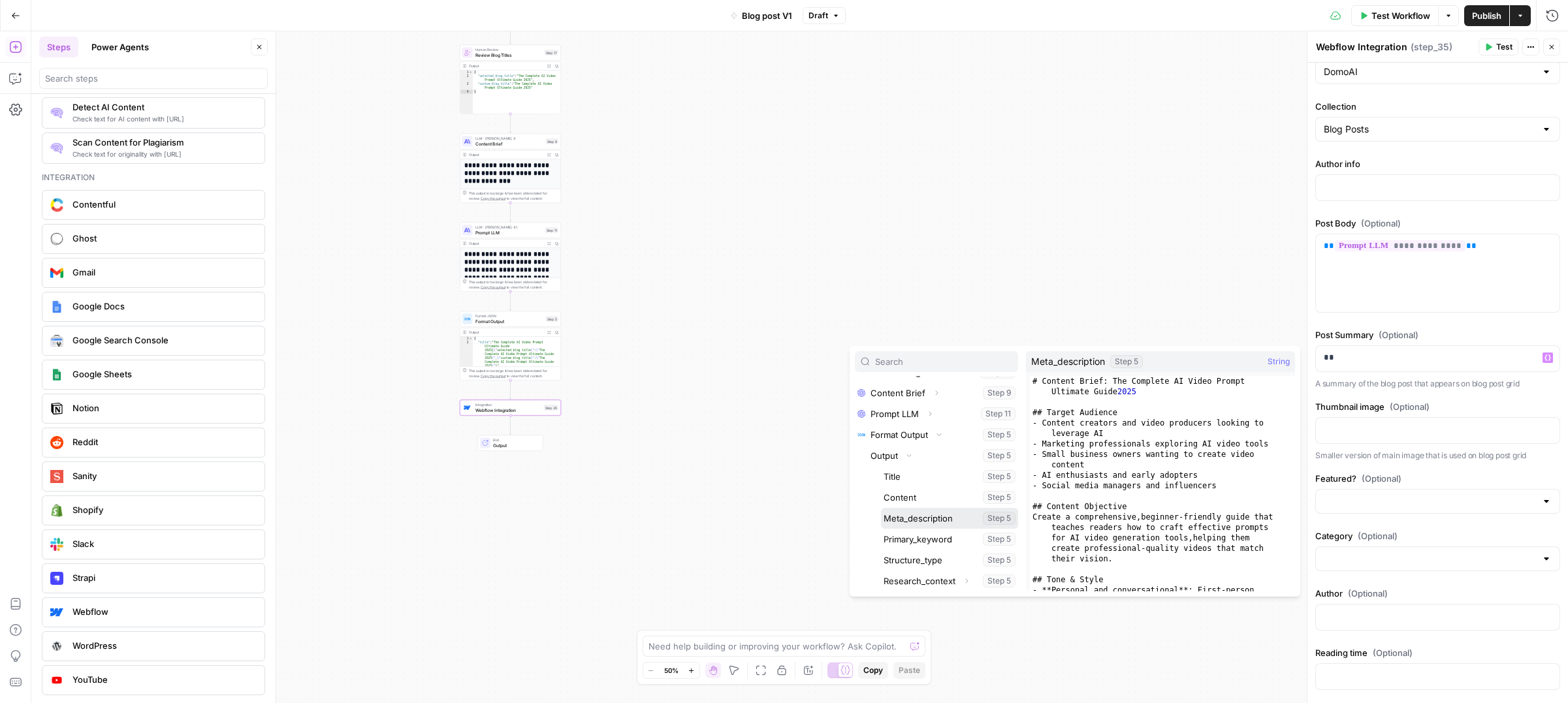
click at [929, 525] on button "Select variable Meta_description" at bounding box center [948, 519] width 137 height 21
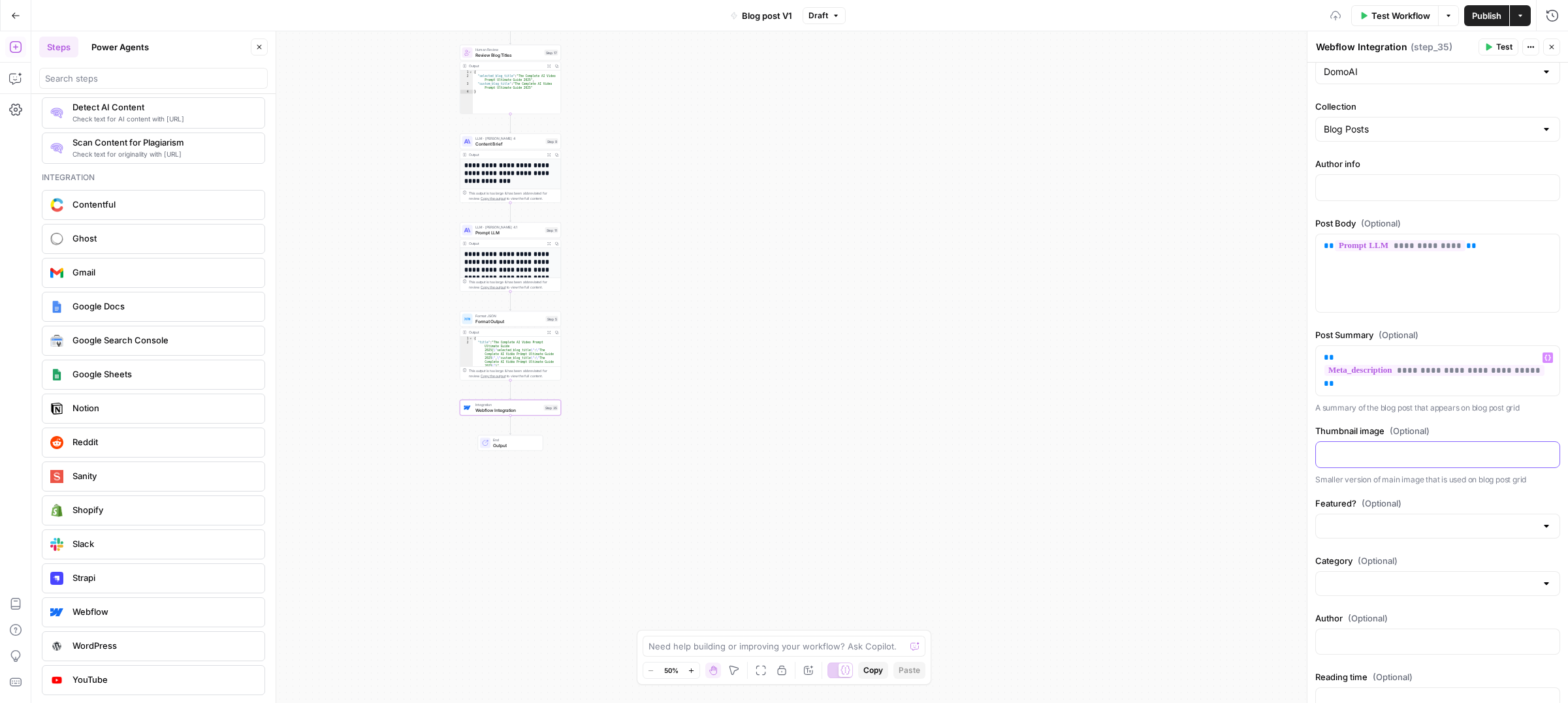
click at [1349, 456] on p at bounding box center [1438, 454] width 228 height 13
click at [1350, 522] on input "Featured? (Optional)" at bounding box center [1429, 527] width 212 height 13
click at [1340, 519] on div at bounding box center [1437, 527] width 245 height 25
click at [1339, 497] on label "Featured? (Optional)" at bounding box center [1437, 504] width 245 height 13
click at [1339, 520] on input "Featured? (Optional)" at bounding box center [1429, 527] width 212 height 13
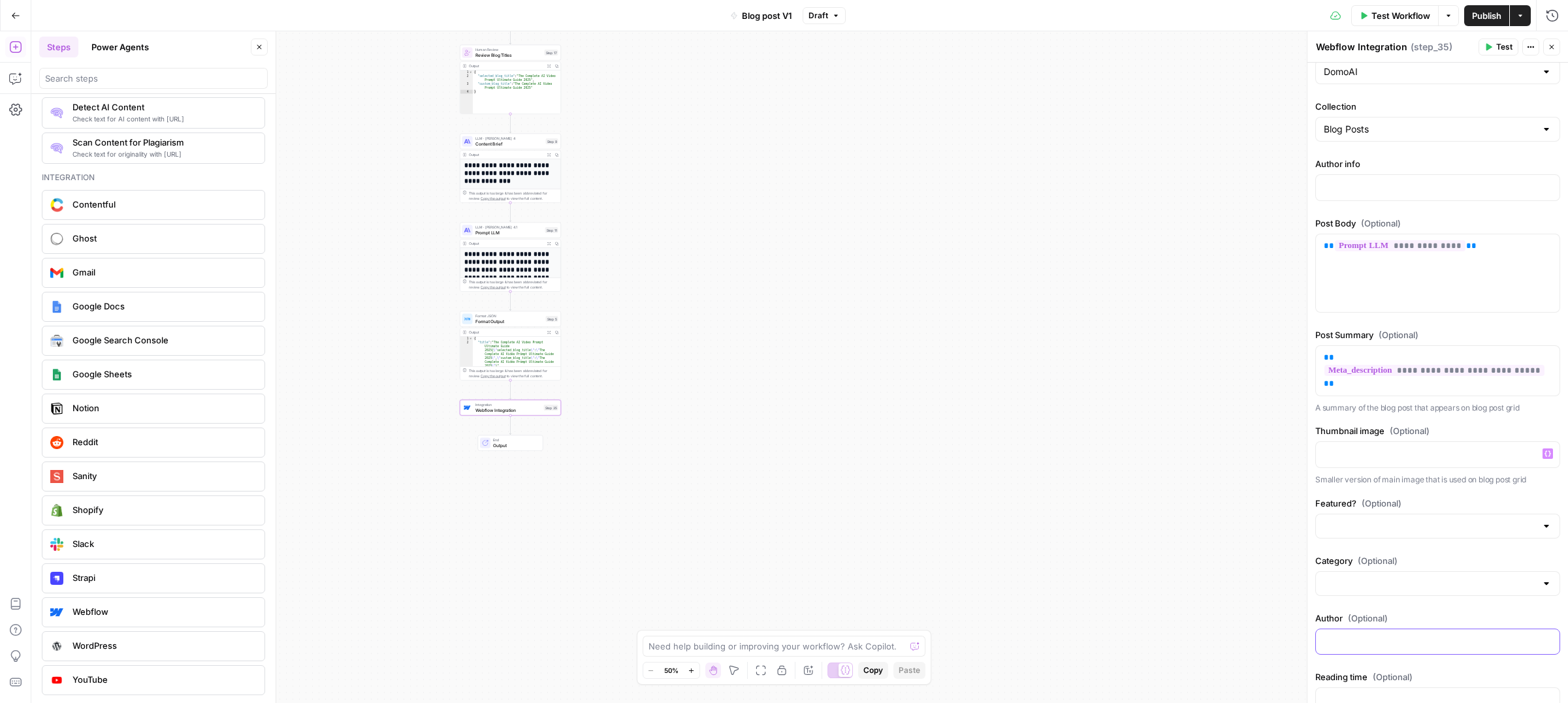
click at [1359, 629] on div at bounding box center [1438, 642] width 244 height 26
click at [1356, 598] on div "Category (Optional)" at bounding box center [1437, 577] width 245 height 47
click at [1355, 587] on input "Category (Optional)" at bounding box center [1429, 584] width 212 height 13
click at [1388, 501] on span "(Optional)" at bounding box center [1382, 504] width 40 height 13
click at [1388, 520] on input "Featured? (Optional)" at bounding box center [1429, 527] width 212 height 13
